Goal: Check status: Check status

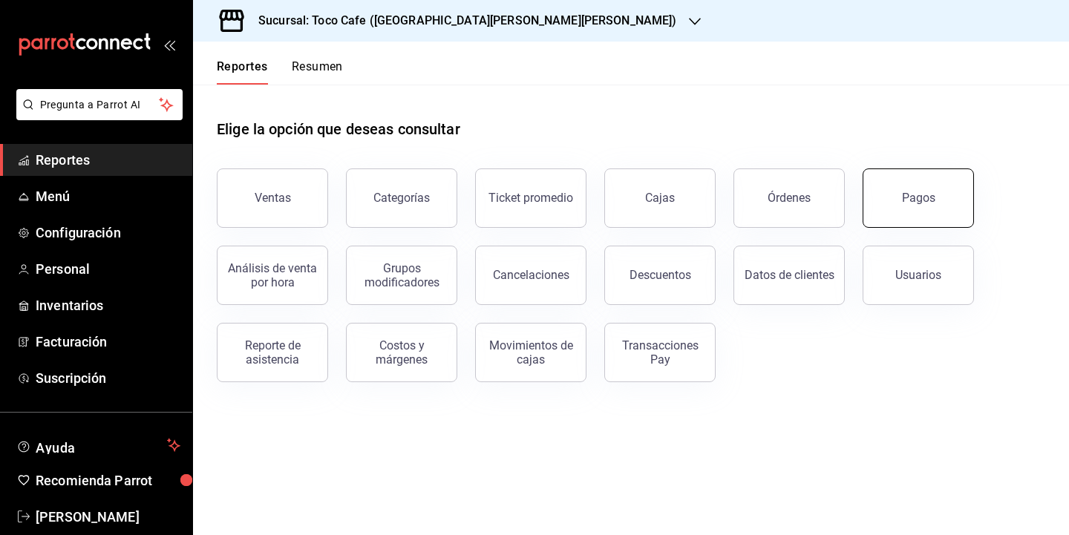
click at [917, 202] on div "Pagos" at bounding box center [918, 198] width 33 height 14
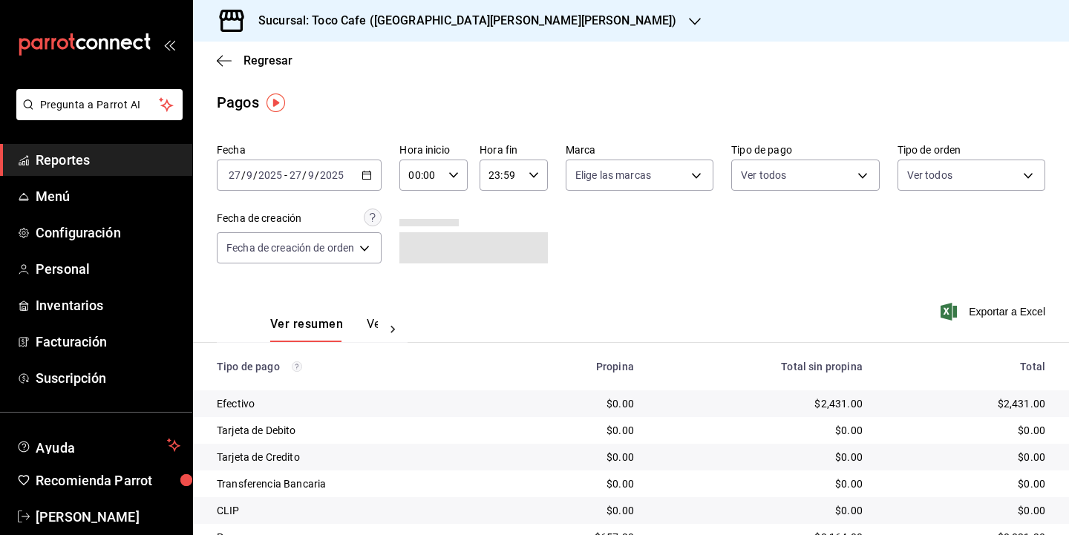
click at [320, 170] on input "2025" at bounding box center [331, 175] width 25 height 12
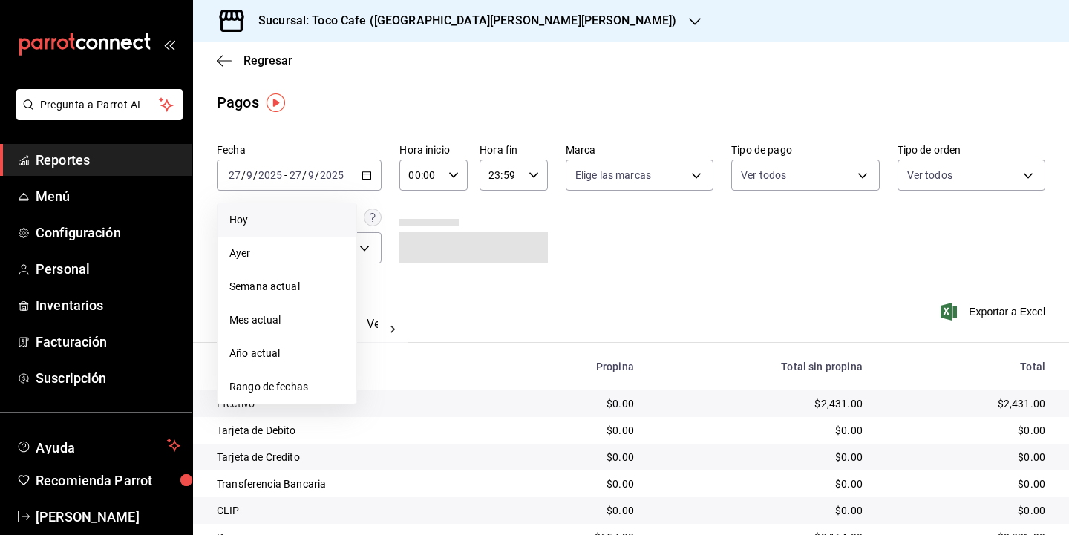
click at [248, 223] on span "Hoy" at bounding box center [286, 220] width 115 height 16
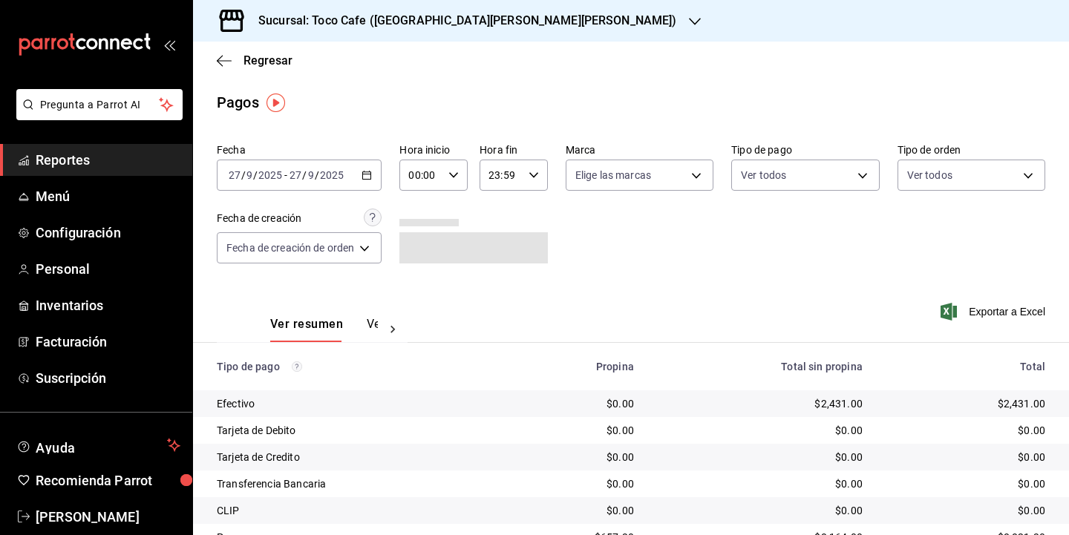
click at [718, 256] on div "Fecha [DATE] [DATE] - [DATE] [DATE] Hora inicio 00:00 Hora inicio Hora fin 23:5…" at bounding box center [631, 209] width 828 height 144
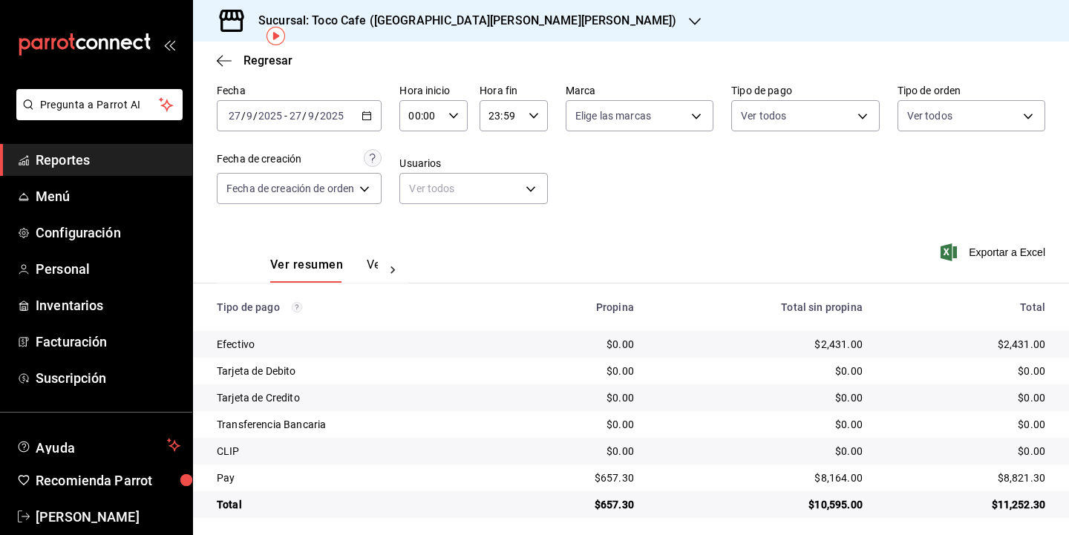
scroll to position [66, 0]
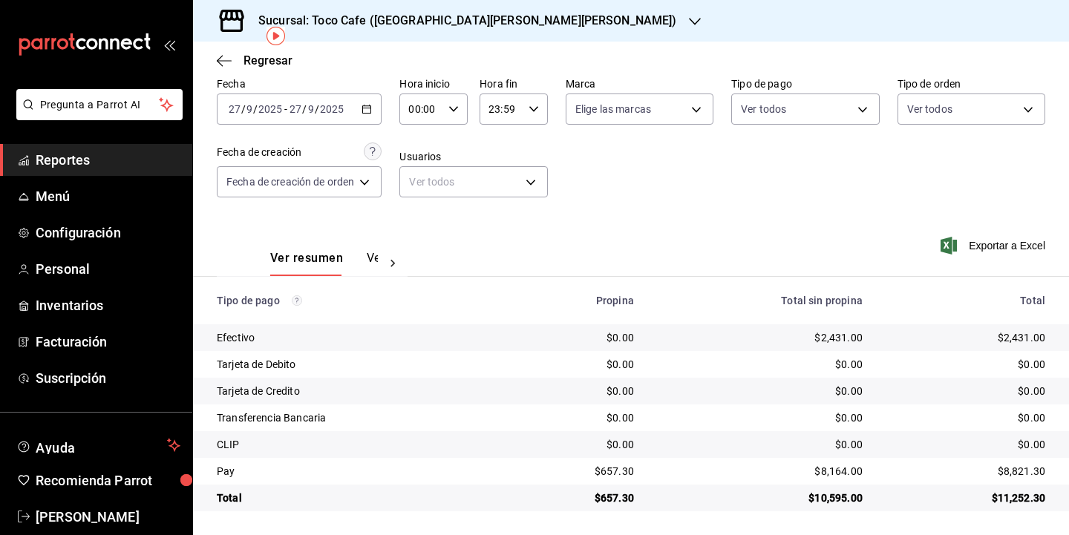
click at [723, 224] on div "Ver resumen Ver pagos Exportar a Excel" at bounding box center [631, 254] width 876 height 79
click at [773, 166] on div "Fecha [DATE] [DATE] - [DATE] [DATE] Hora inicio 00:00 Hora inicio Hora fin 23:5…" at bounding box center [631, 143] width 828 height 144
